Goal: Transaction & Acquisition: Purchase product/service

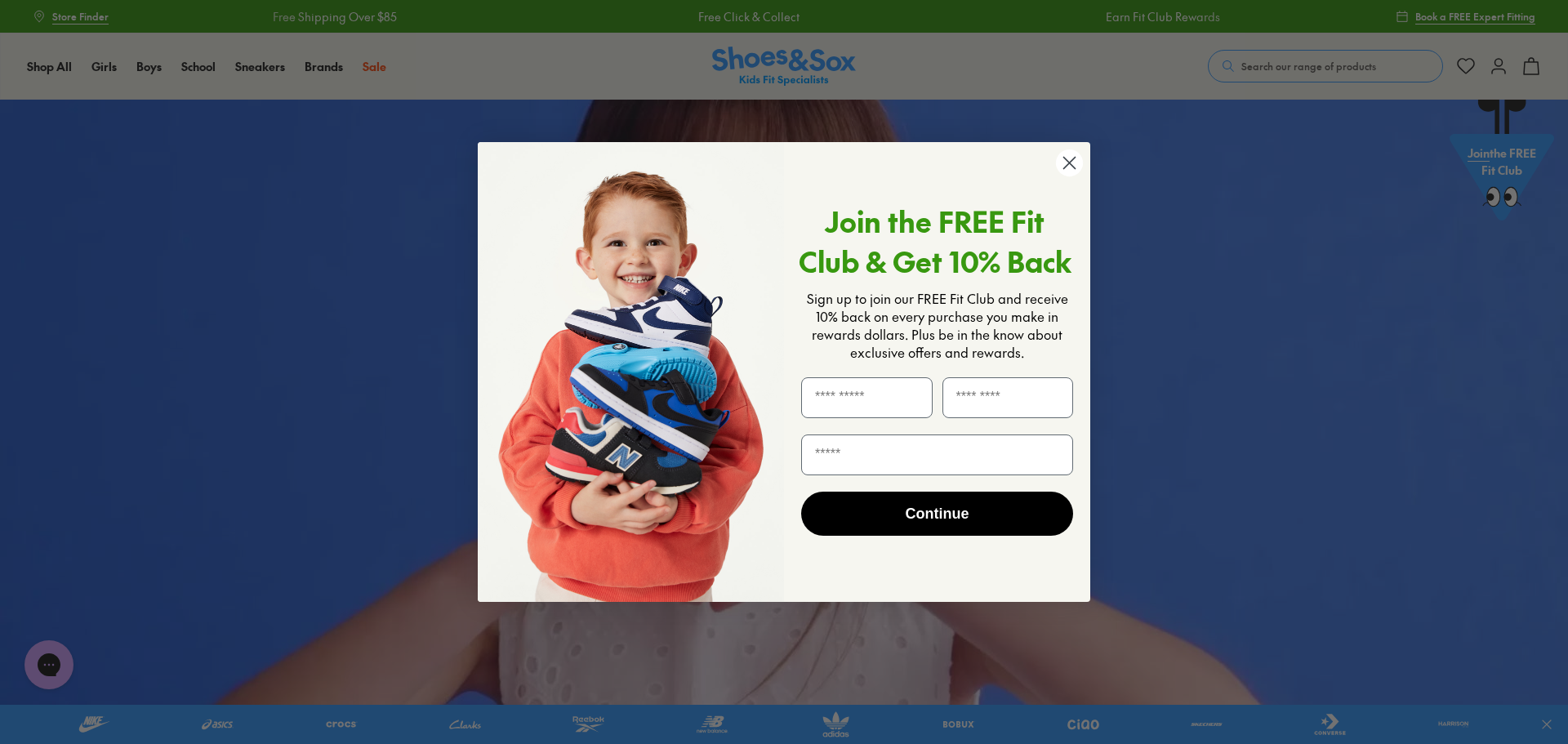
click at [1060, 167] on circle "Close dialog" at bounding box center [1068, 163] width 27 height 27
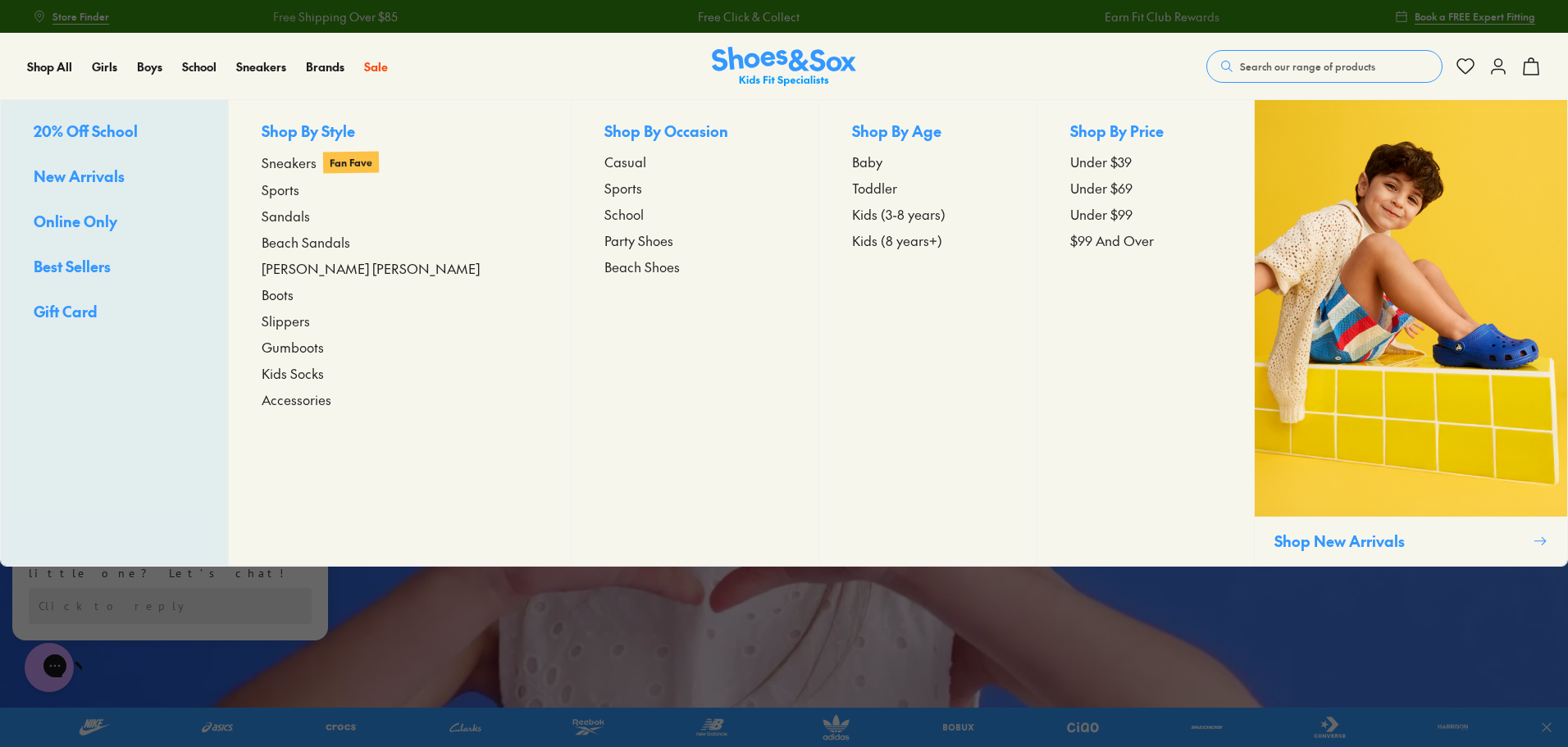
click at [852, 185] on span "Toddler" at bounding box center [874, 188] width 46 height 20
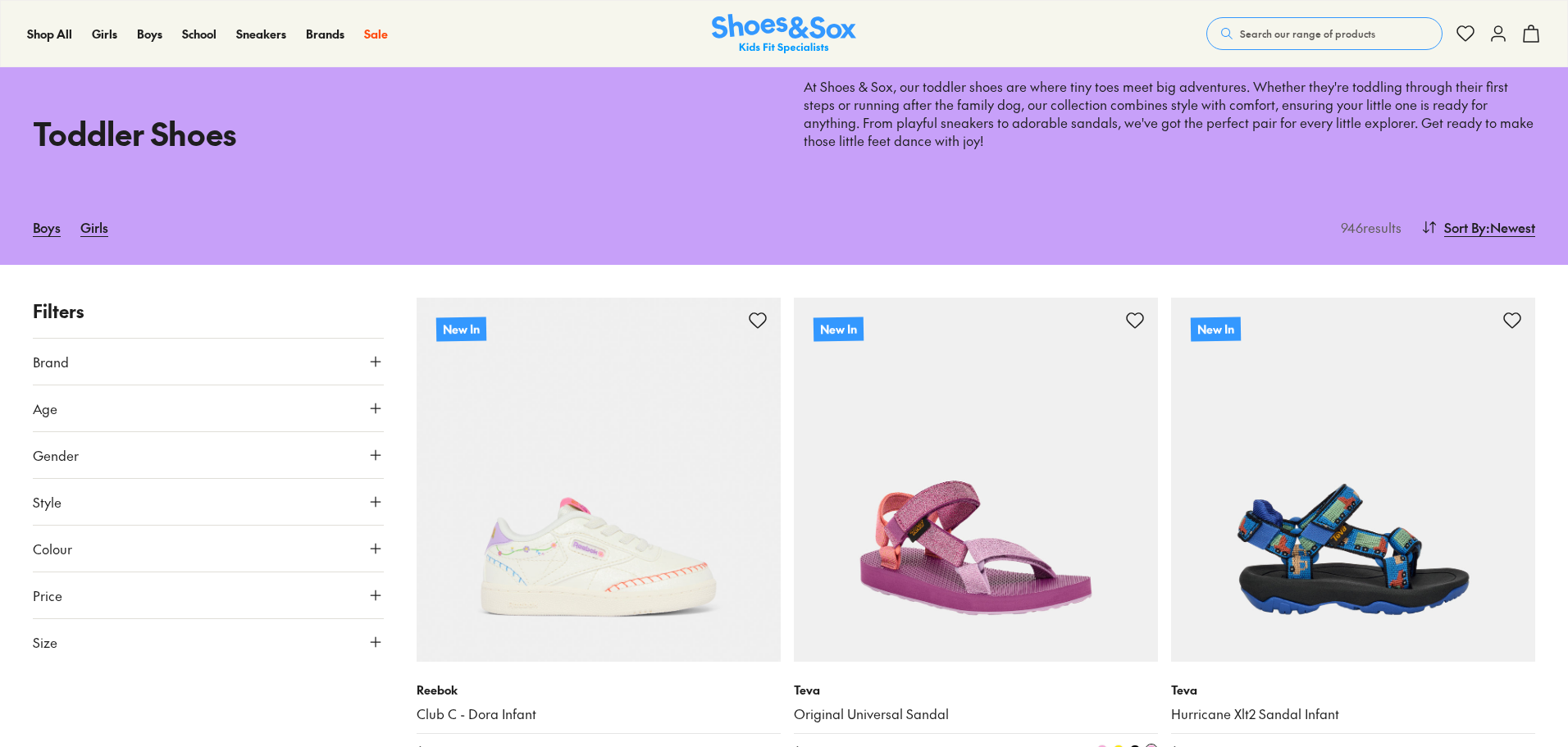
type input "***"
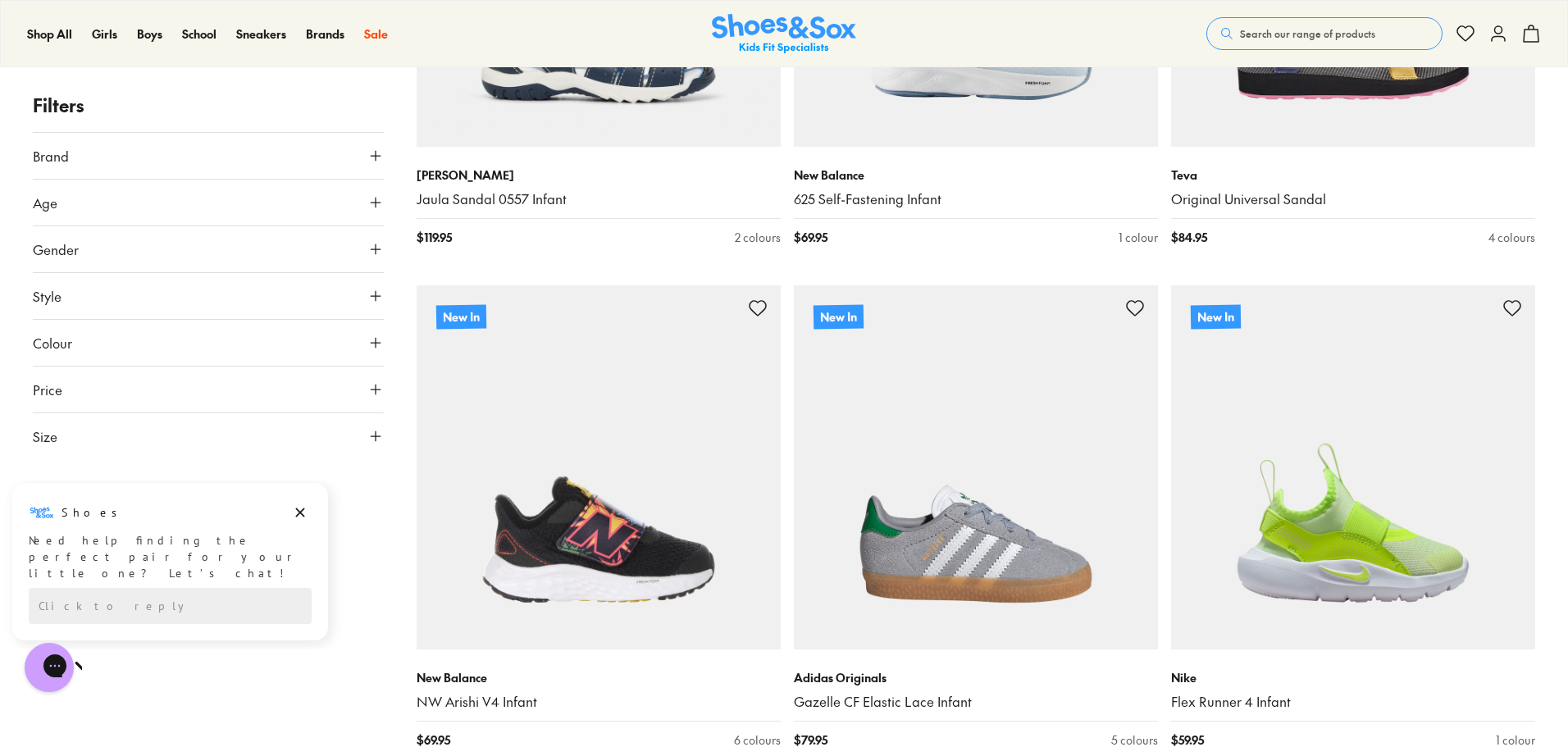
scroll to position [3116, 0]
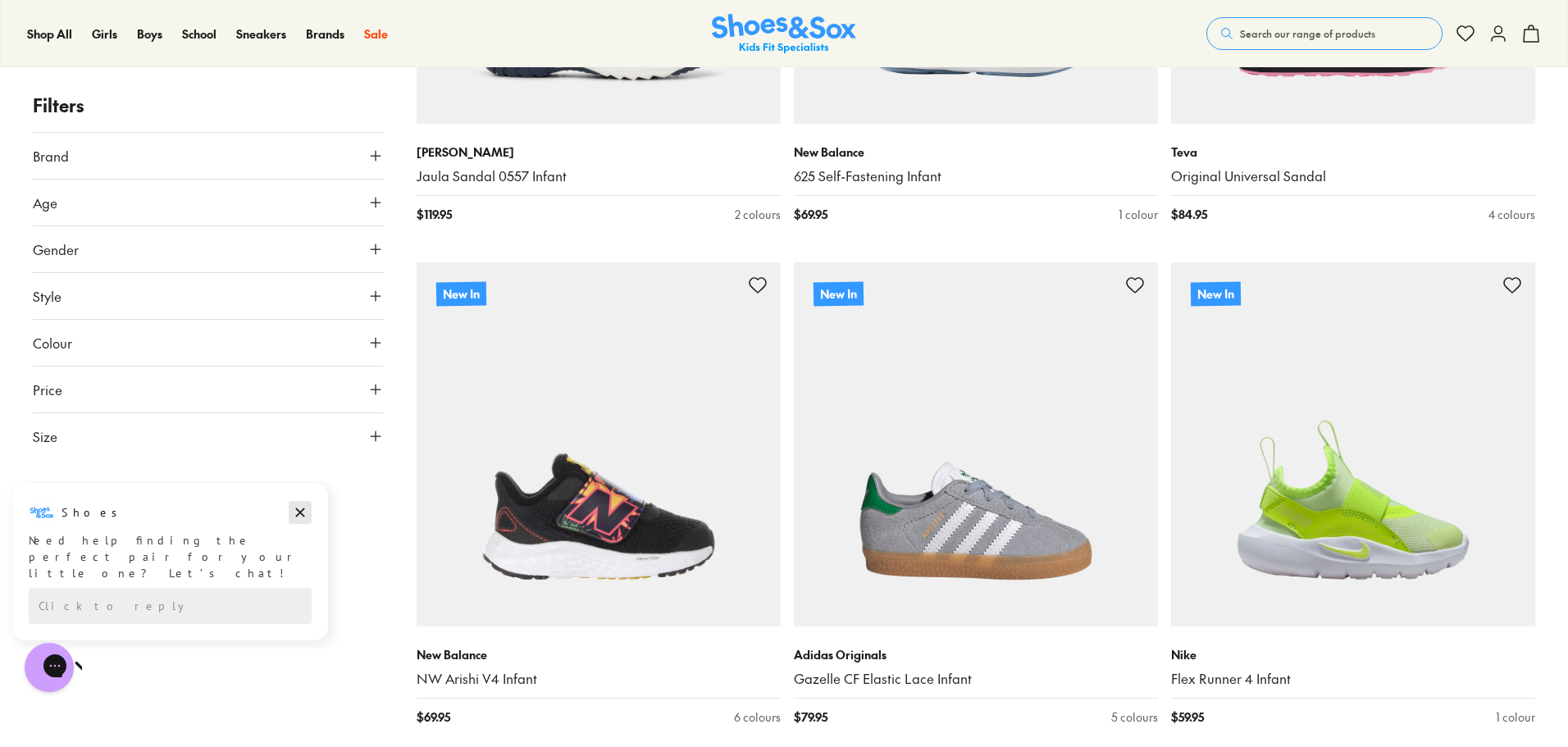
click at [299, 510] on icon "Dismiss campaign" at bounding box center [300, 512] width 17 height 20
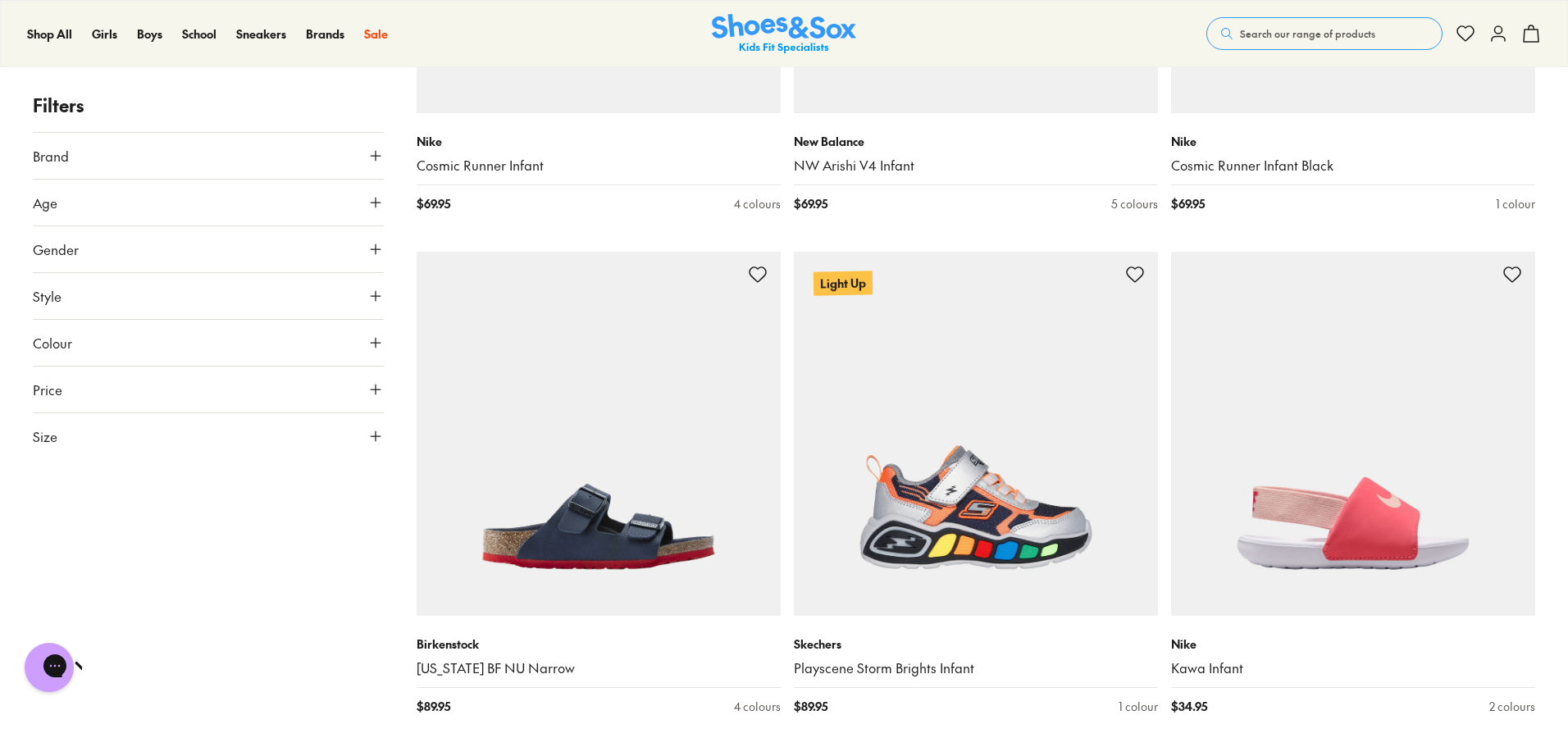
scroll to position [4675, 0]
